Goal: Information Seeking & Learning: Find specific fact

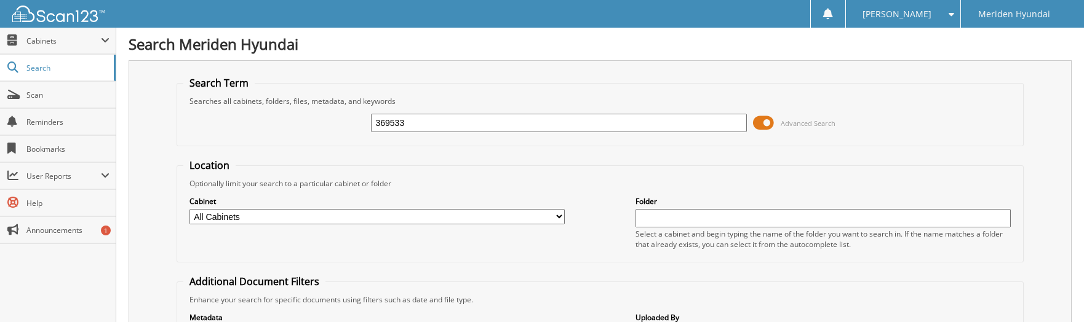
type input "369533"
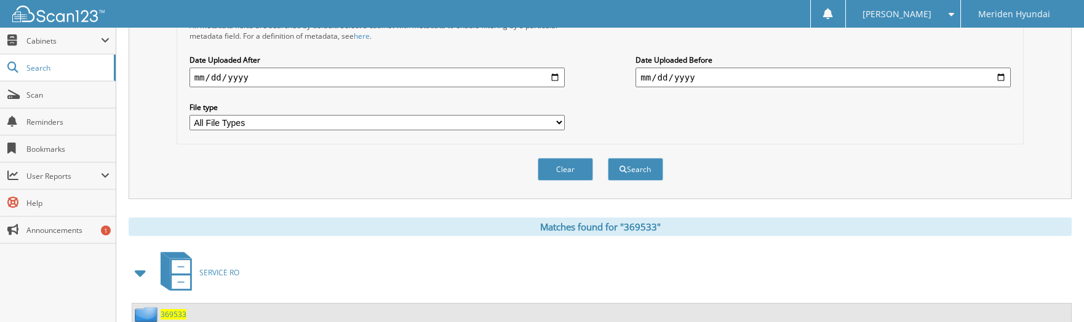
scroll to position [441, 0]
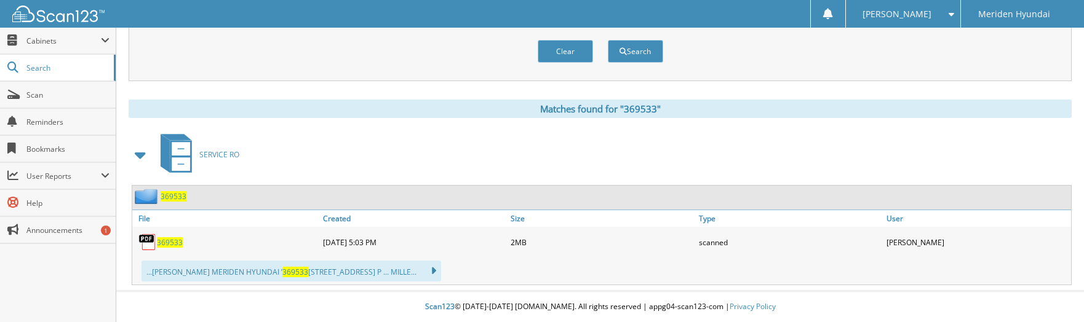
click at [163, 245] on span "369533" at bounding box center [170, 242] width 26 height 10
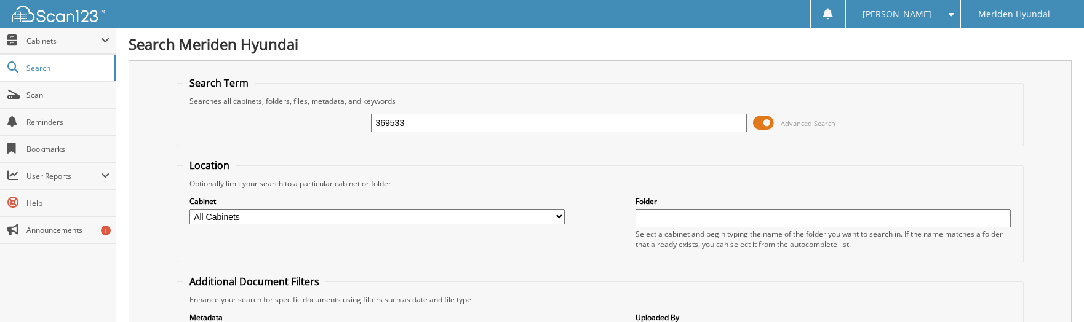
type input "369533"
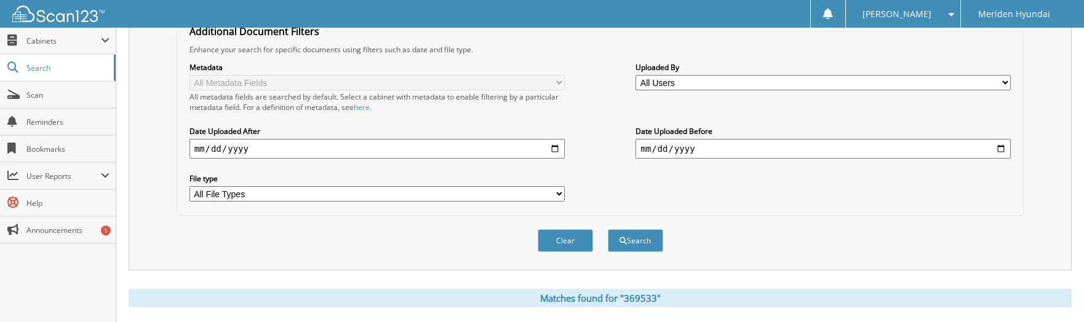
scroll to position [441, 0]
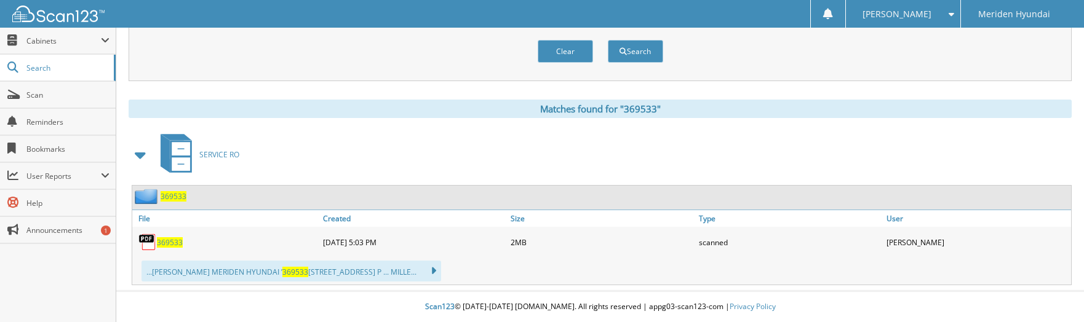
click at [177, 243] on span "369533" at bounding box center [170, 242] width 26 height 10
click at [822, 124] on div "Matches found for "369533" SERVICE RO 369533 File Created Size" at bounding box center [600, 193] width 943 height 186
